Goal: Check status

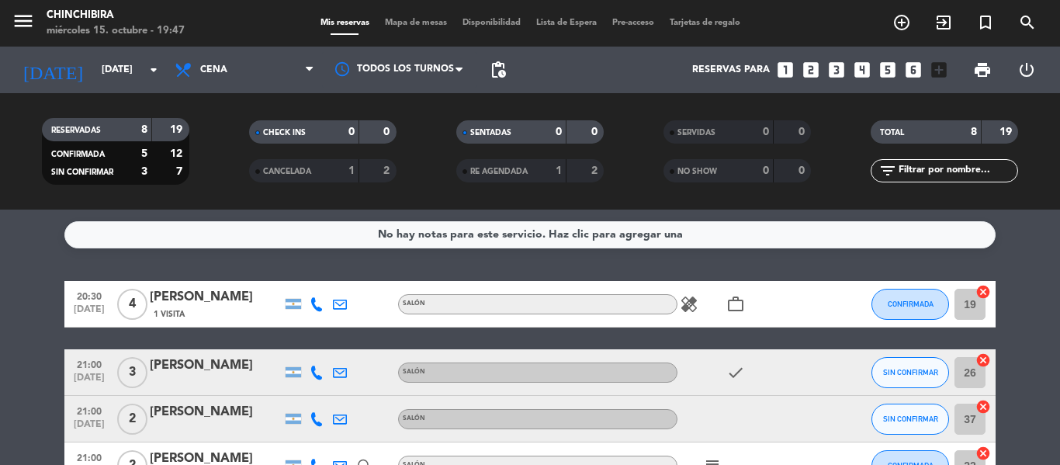
click at [689, 304] on icon "healing" at bounding box center [689, 304] width 19 height 19
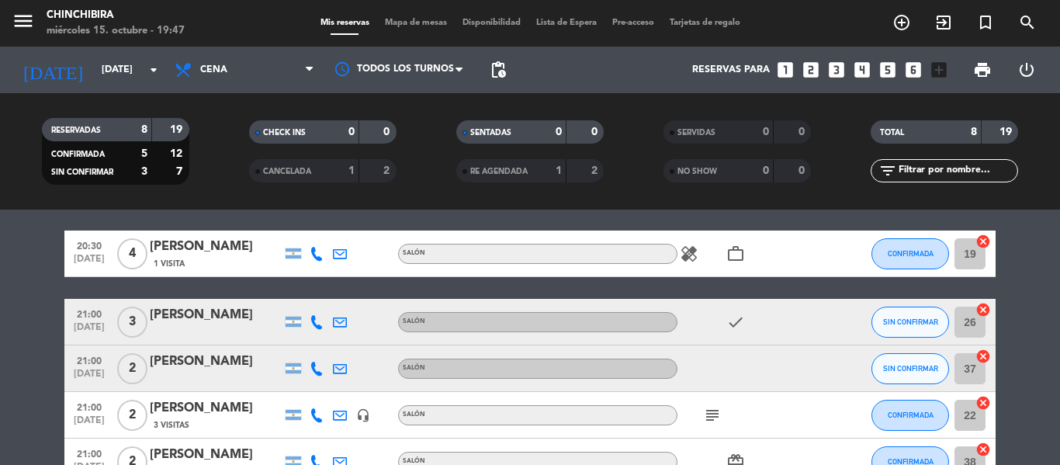
scroll to position [78, 0]
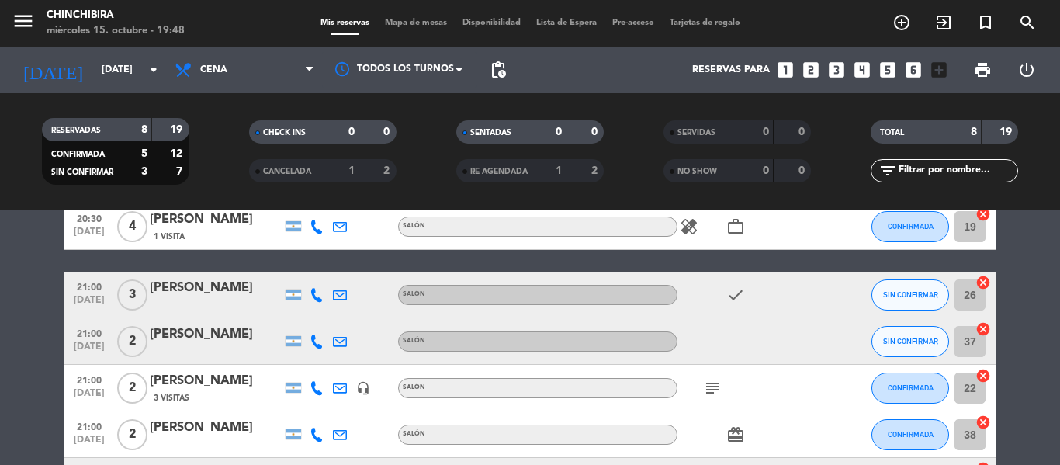
click at [717, 390] on icon "subject" at bounding box center [712, 388] width 19 height 19
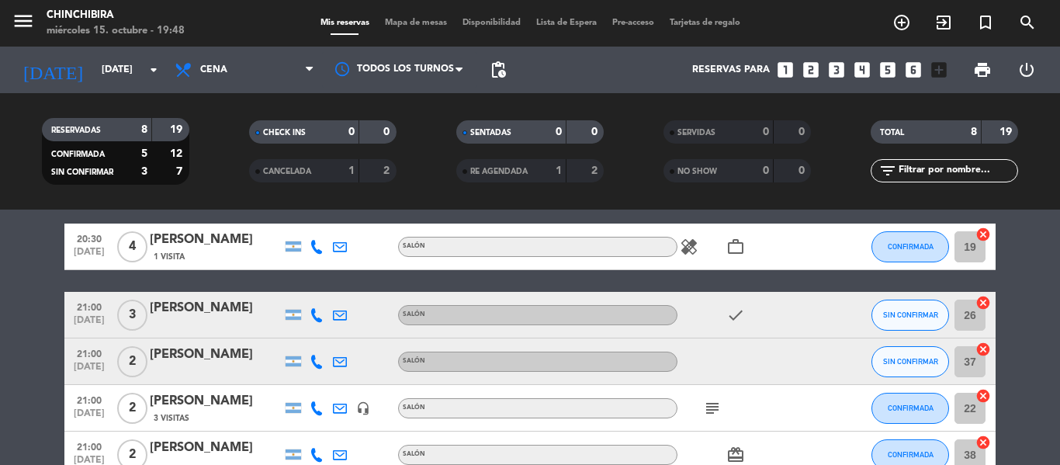
scroll to position [0, 0]
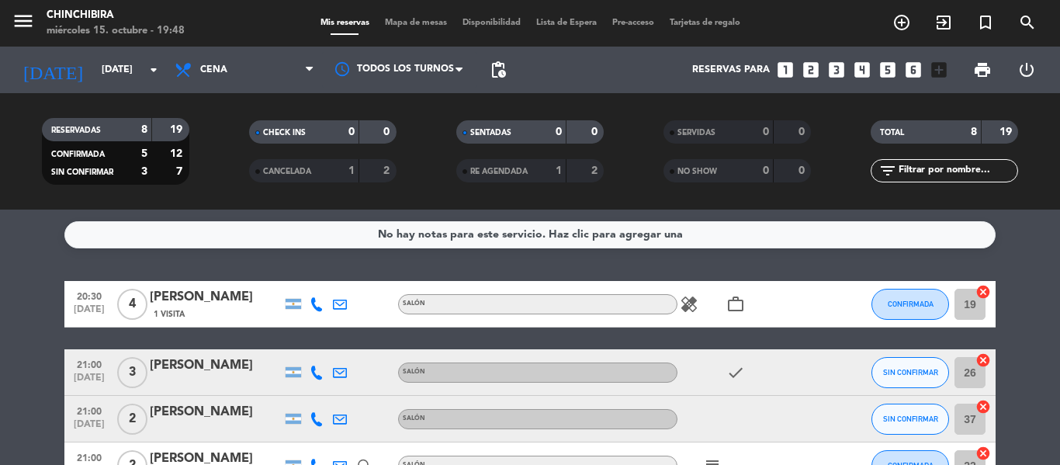
click at [692, 304] on icon "healing" at bounding box center [689, 304] width 19 height 19
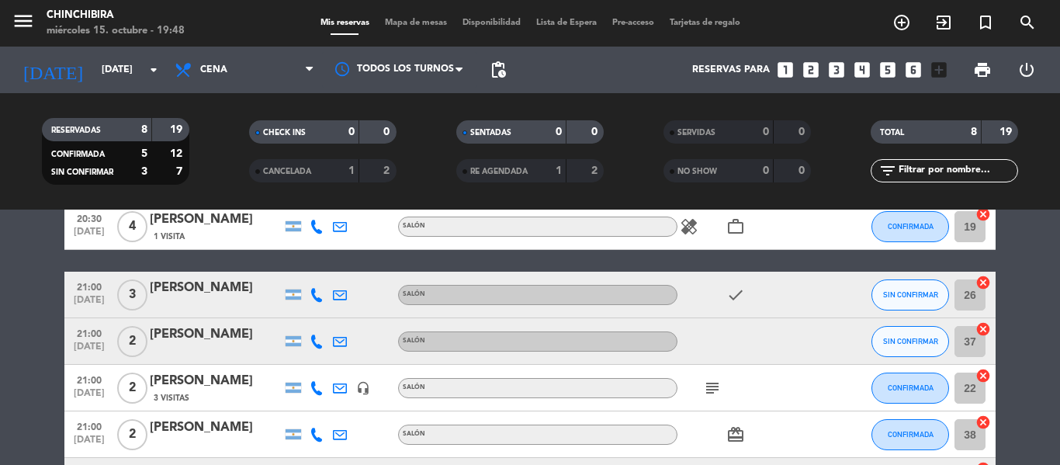
click at [709, 381] on icon "subject" at bounding box center [712, 388] width 19 height 19
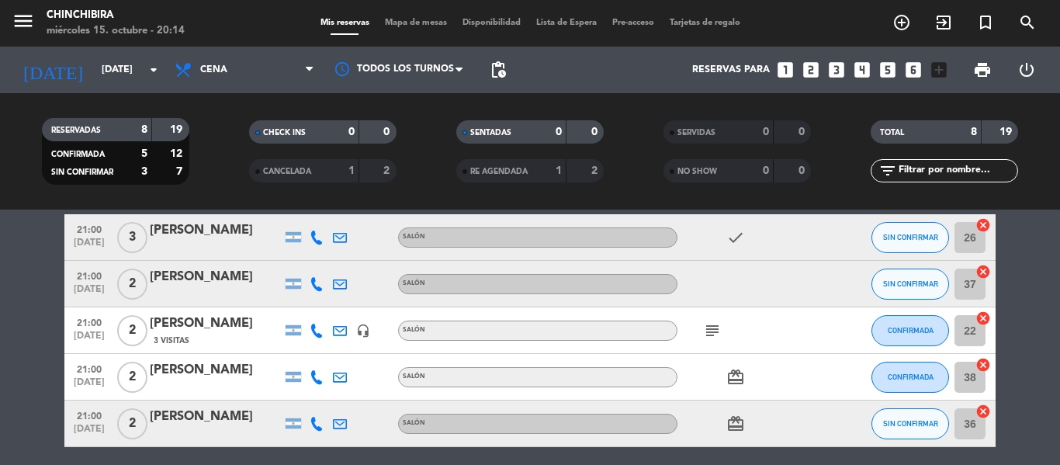
scroll to position [155, 0]
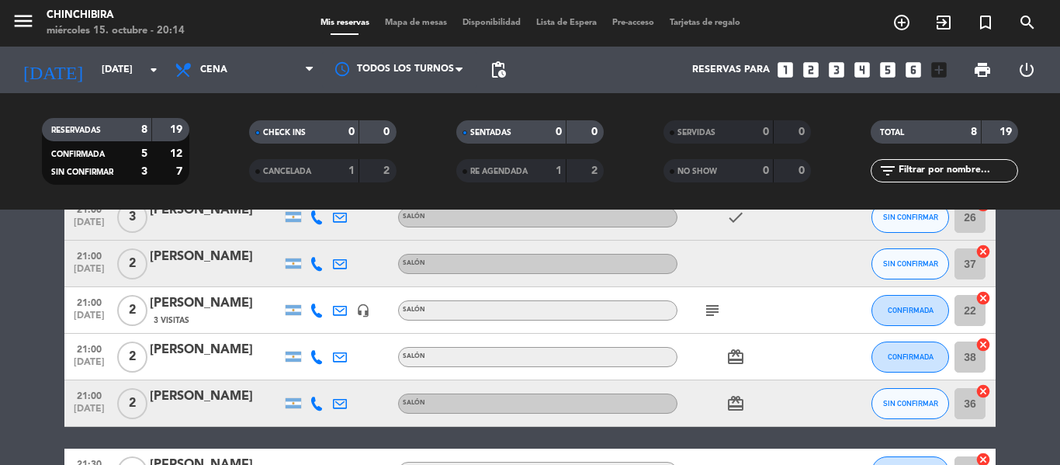
click at [700, 324] on div "subject" at bounding box center [748, 310] width 140 height 46
click at [719, 311] on icon "subject" at bounding box center [712, 310] width 19 height 19
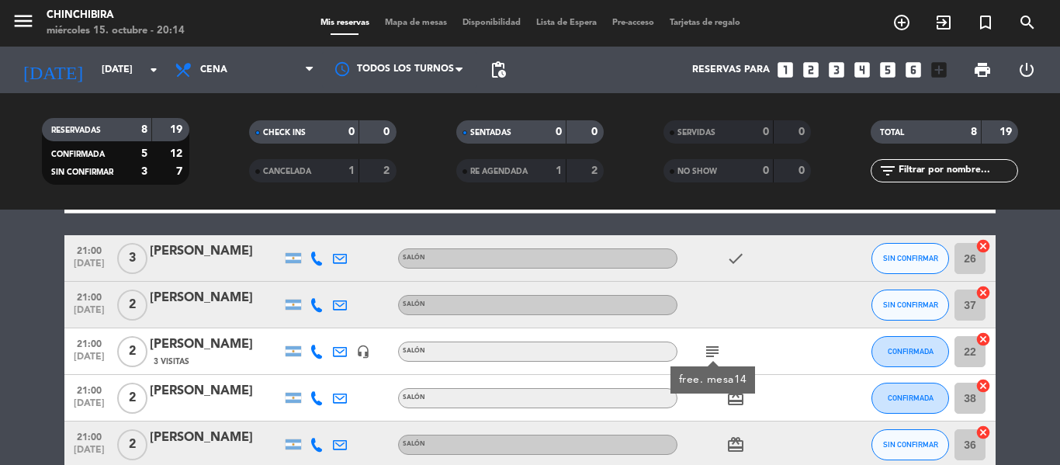
scroll to position [78, 0]
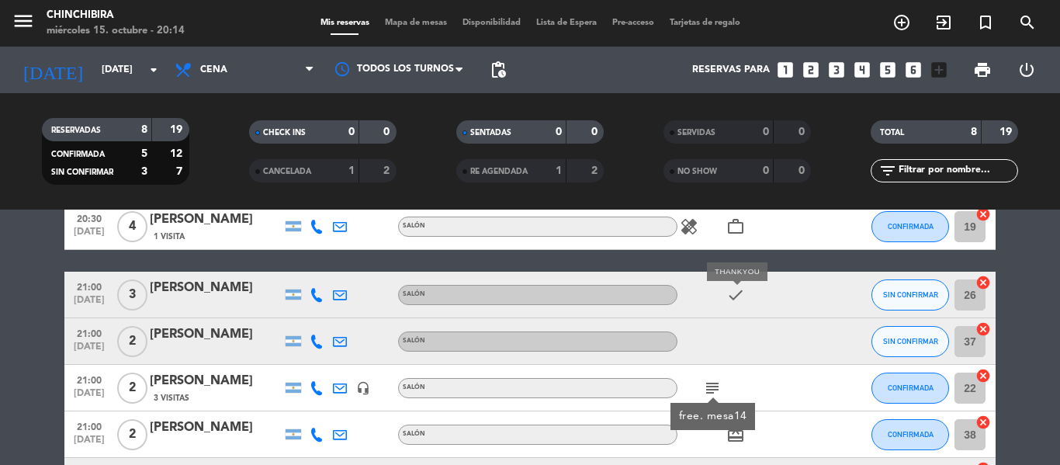
click at [740, 299] on icon "check" at bounding box center [736, 295] width 19 height 19
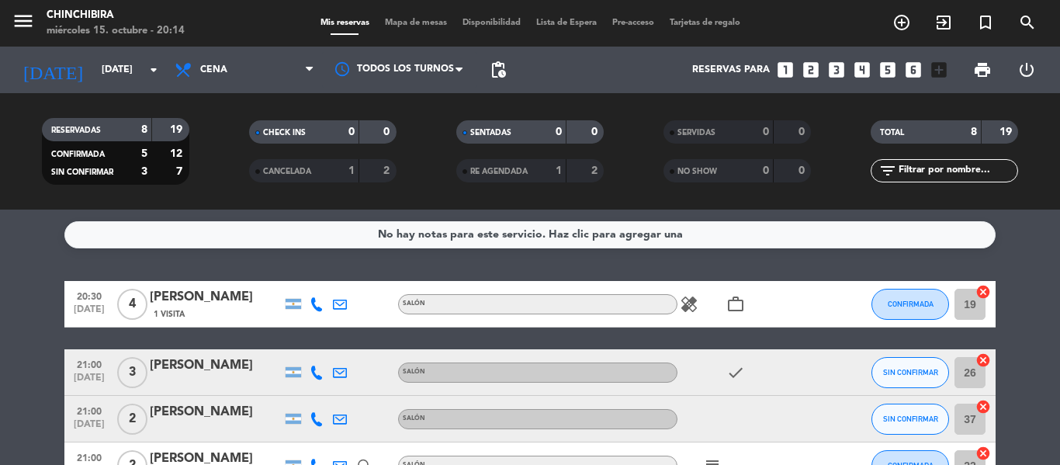
click at [698, 308] on icon "healing" at bounding box center [689, 304] width 19 height 19
click at [743, 298] on icon "work_outline" at bounding box center [736, 304] width 19 height 19
